Goal: Use online tool/utility: Utilize a website feature to perform a specific function

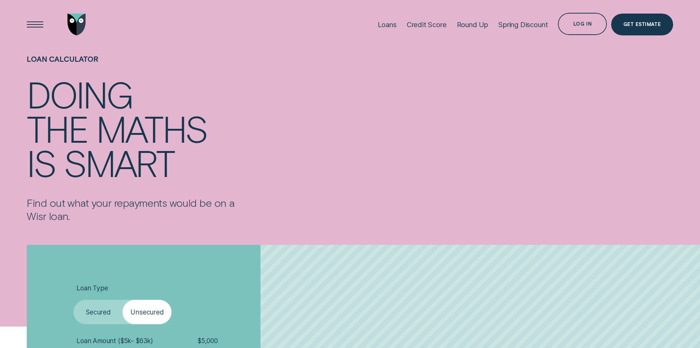
scroll to position [113, 0]
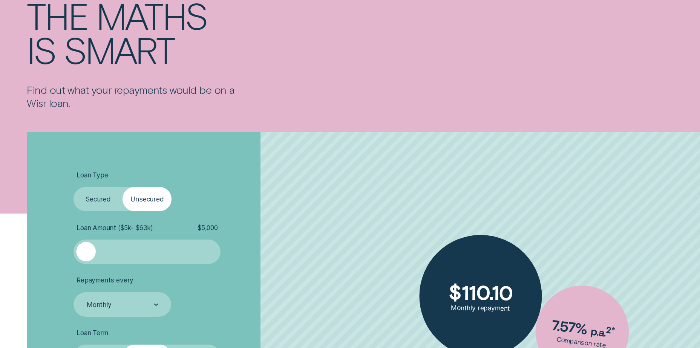
click at [120, 254] on div at bounding box center [147, 252] width 123 height 20
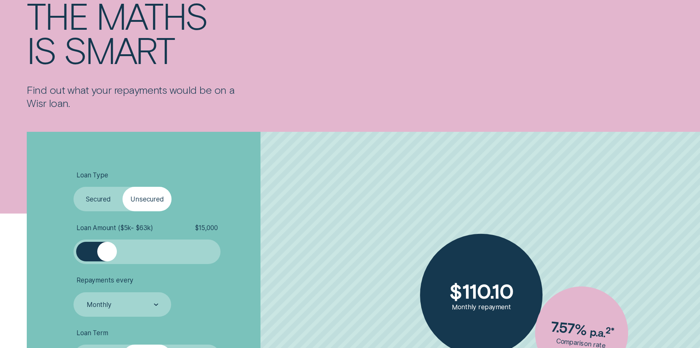
click at [107, 255] on div at bounding box center [147, 252] width 123 height 20
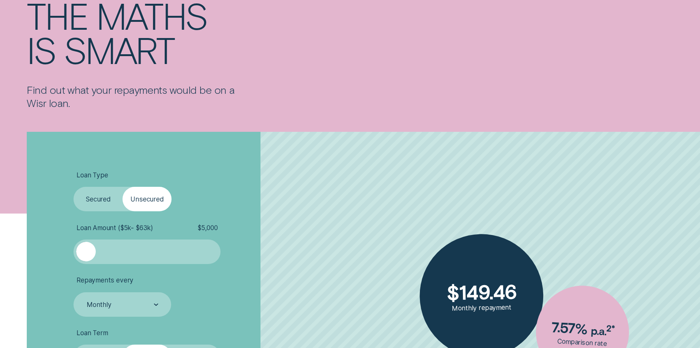
drag, startPoint x: 99, startPoint y: 256, endPoint x: 72, endPoint y: 263, distance: 27.8
click at [72, 263] on div "Loan Type Select Loan Type Secured Unsecured Loan Amount ( $5k - $63k ) $ 5,000…" at bounding box center [187, 329] width 234 height 394
click at [140, 229] on span "Loan Amount ( $5k - $63k )" at bounding box center [115, 228] width 77 height 8
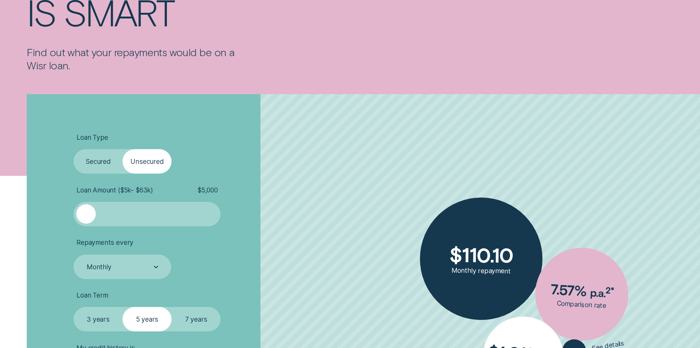
drag, startPoint x: 86, startPoint y: 217, endPoint x: 67, endPoint y: 222, distance: 20.2
click at [67, 222] on div "Loan Type Select Loan Type Secured Unsecured Loan Amount ( $5k - $63k ) $ 5,000…" at bounding box center [350, 291] width 655 height 394
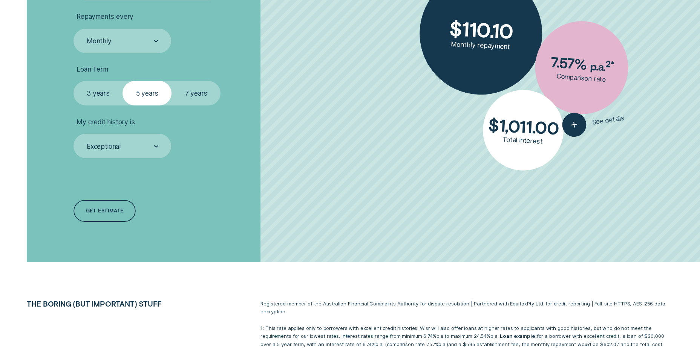
scroll to position [302, 0]
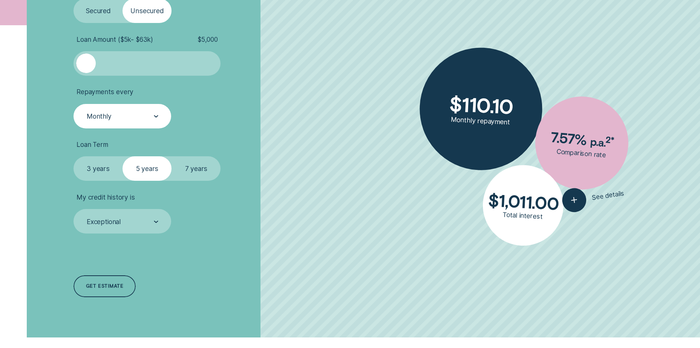
click at [159, 111] on div "Monthly" at bounding box center [123, 116] width 98 height 25
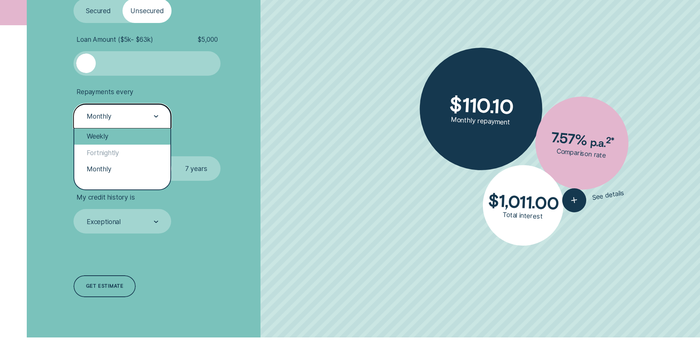
click at [134, 135] on div "Weekly" at bounding box center [122, 137] width 96 height 16
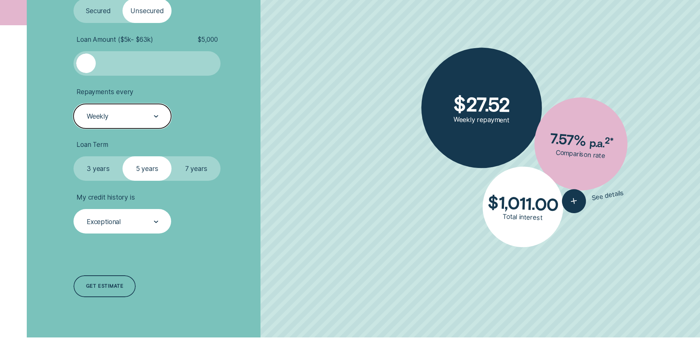
click at [113, 218] on div "Exceptional" at bounding box center [104, 222] width 34 height 8
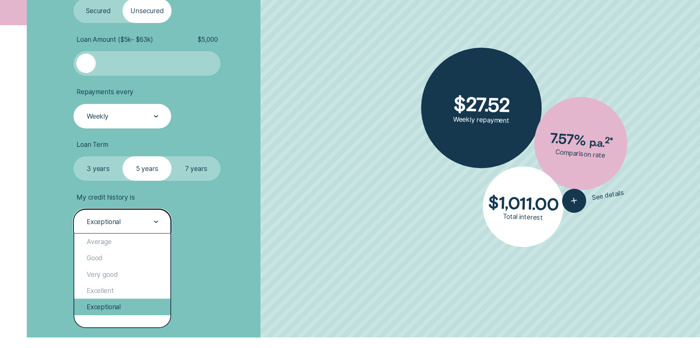
click at [101, 305] on div "Exceptional" at bounding box center [122, 307] width 96 height 16
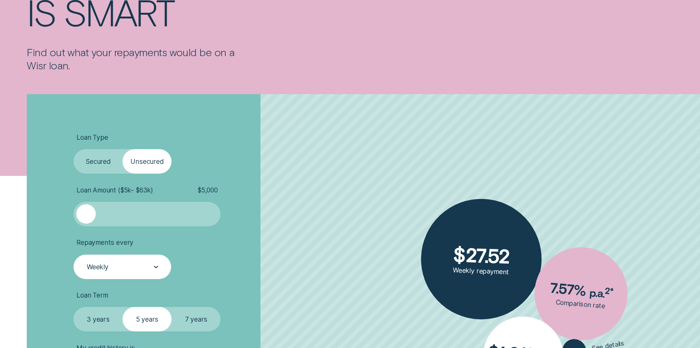
scroll to position [75, 0]
